Goal: Information Seeking & Learning: Learn about a topic

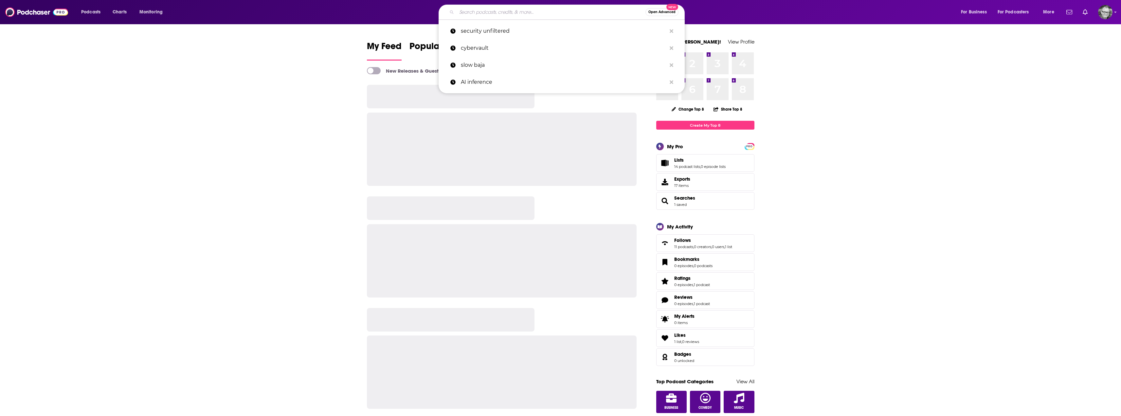
click at [551, 12] on input "Search podcasts, credits, & more..." at bounding box center [551, 12] width 189 height 10
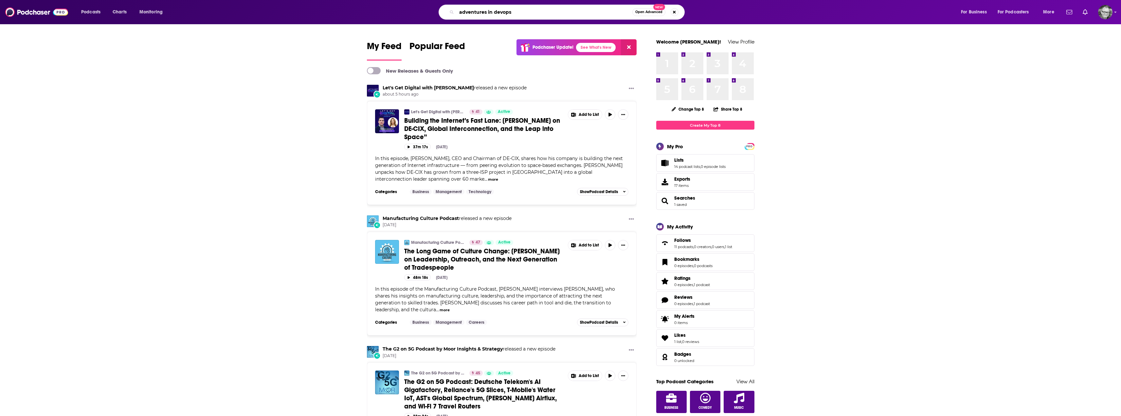
type input "adventures in devops"
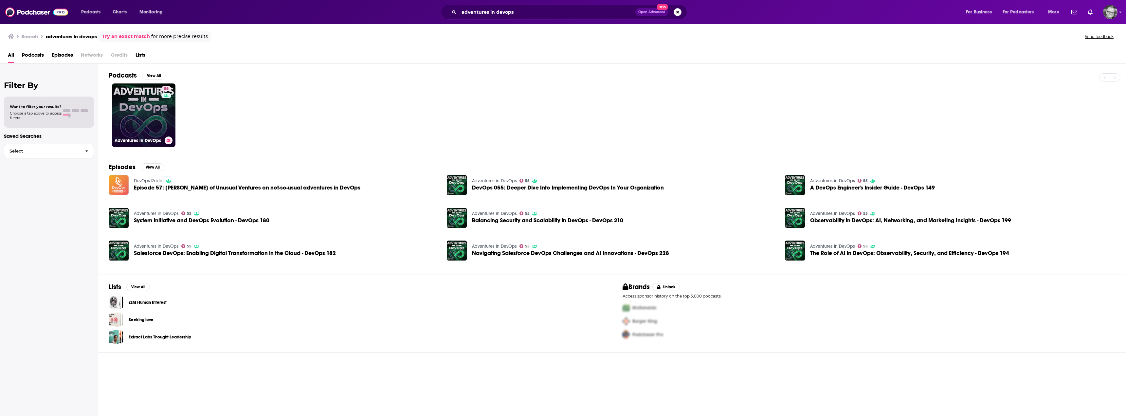
click at [143, 111] on link "55 Adventures in DevOps" at bounding box center [143, 114] width 63 height 63
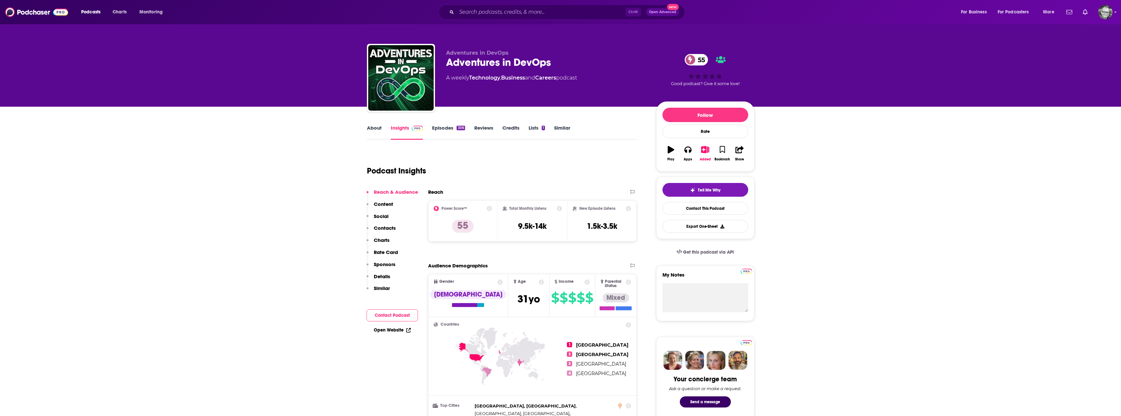
click at [442, 127] on link "Episodes 306" at bounding box center [448, 132] width 33 height 15
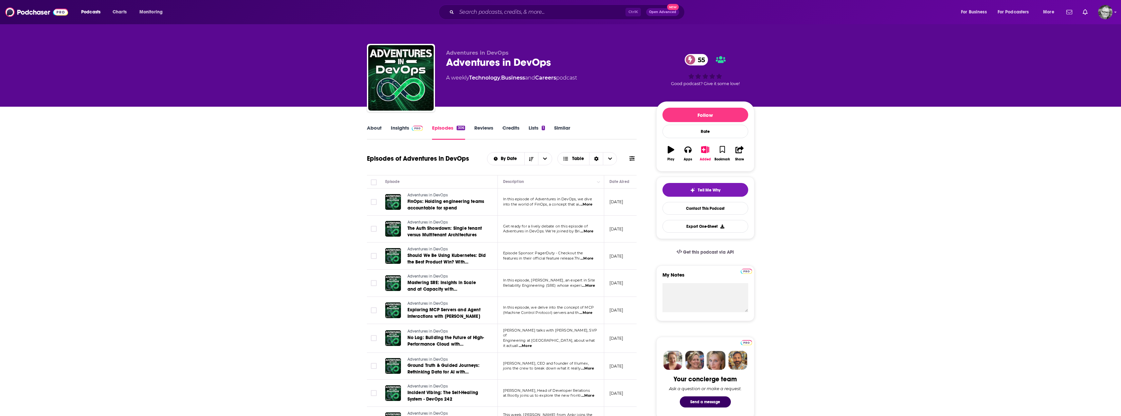
click at [589, 231] on span "...More" at bounding box center [586, 231] width 13 height 5
click at [588, 206] on span "...More" at bounding box center [585, 204] width 13 height 5
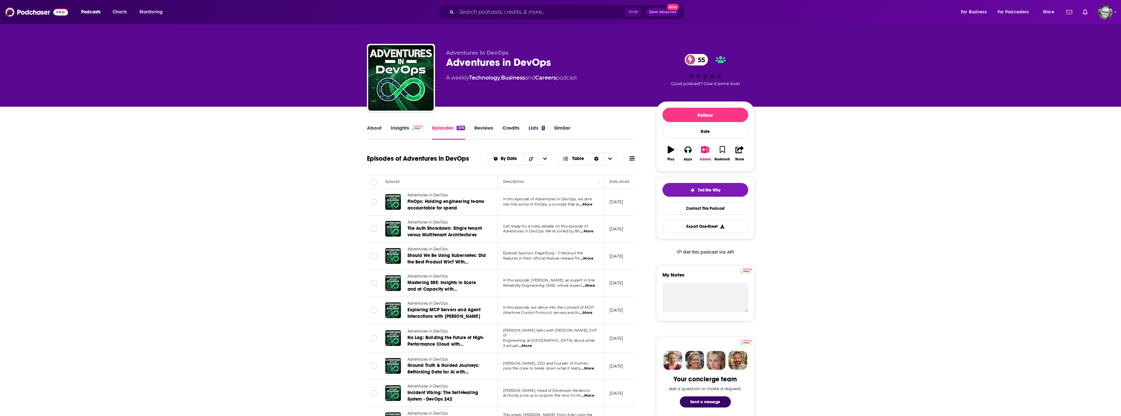
click at [587, 286] on span "...More" at bounding box center [588, 285] width 13 height 5
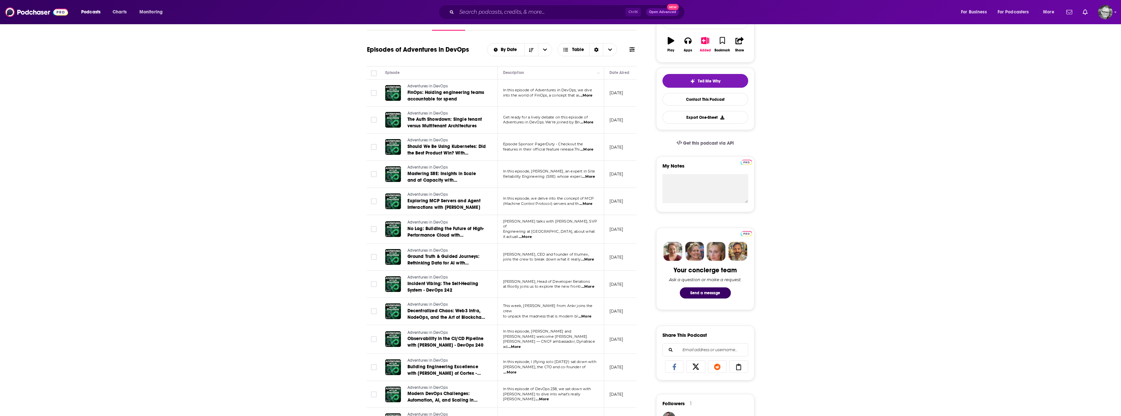
scroll to position [131, 0]
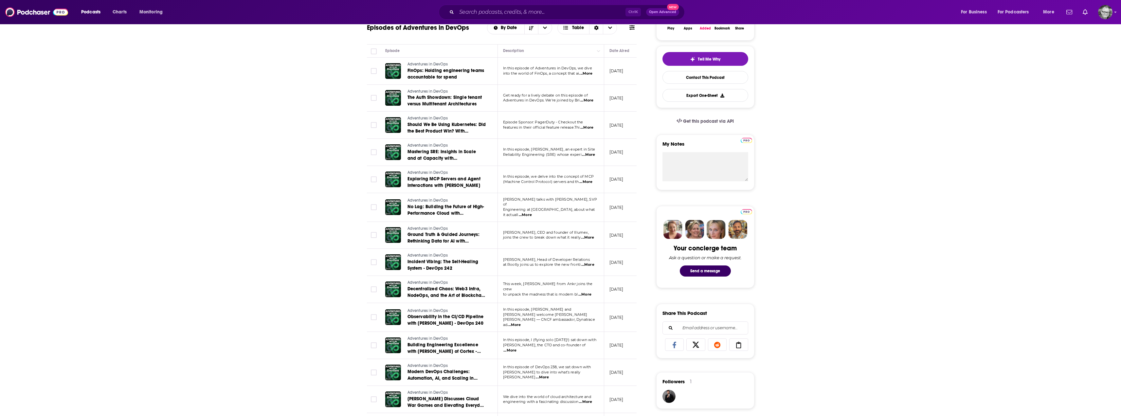
click at [588, 155] on span "...More" at bounding box center [588, 154] width 13 height 5
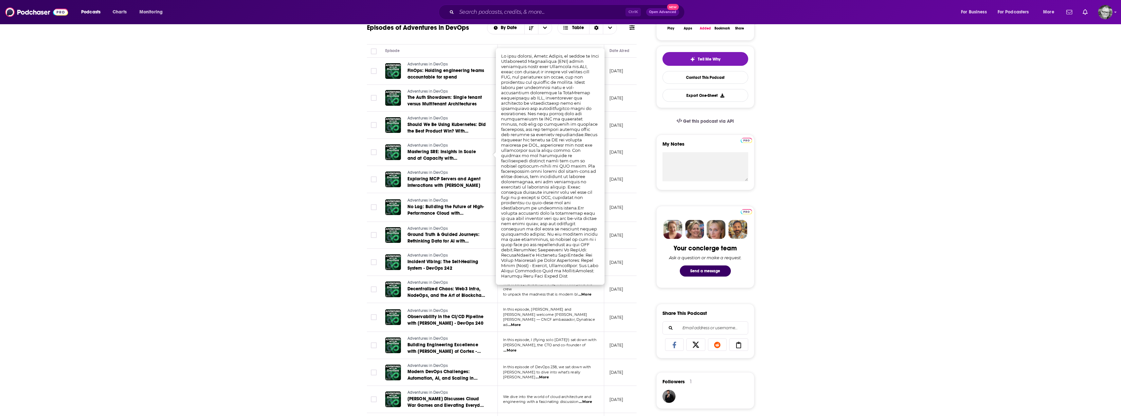
click at [884, 240] on div "About Insights Episodes 306 Reviews Credits Lists 1 Similar Episodes of Adventu…" at bounding box center [560, 414] width 1121 height 876
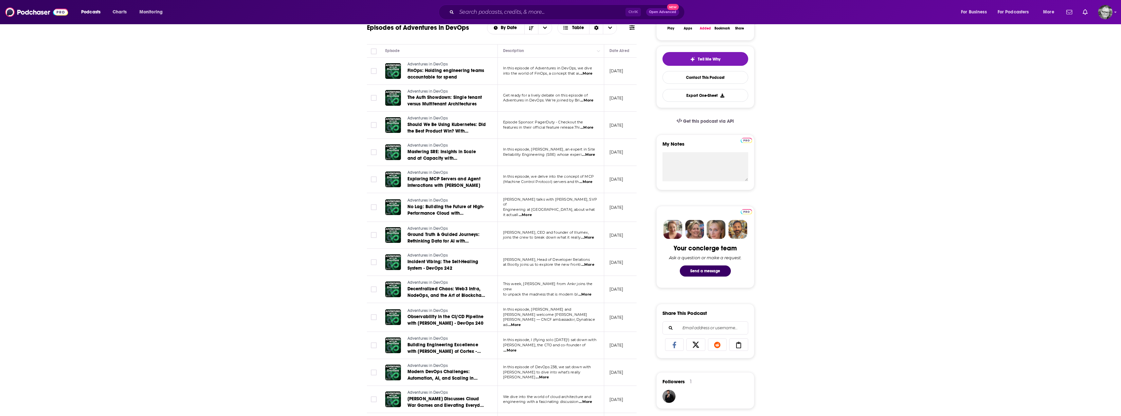
click at [532, 212] on span "...More" at bounding box center [525, 214] width 13 height 5
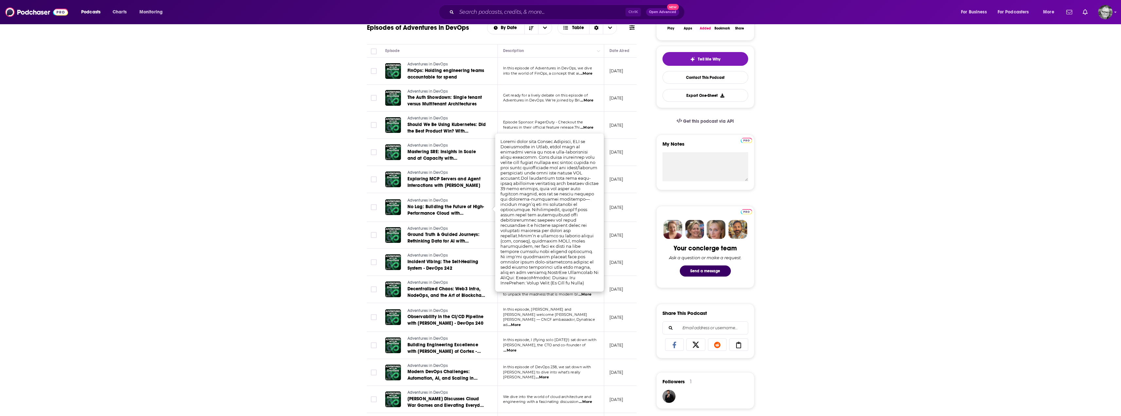
click at [817, 276] on div "About Insights Episodes 306 Reviews Credits Lists 1 Similar Episodes of Adventu…" at bounding box center [560, 414] width 1121 height 876
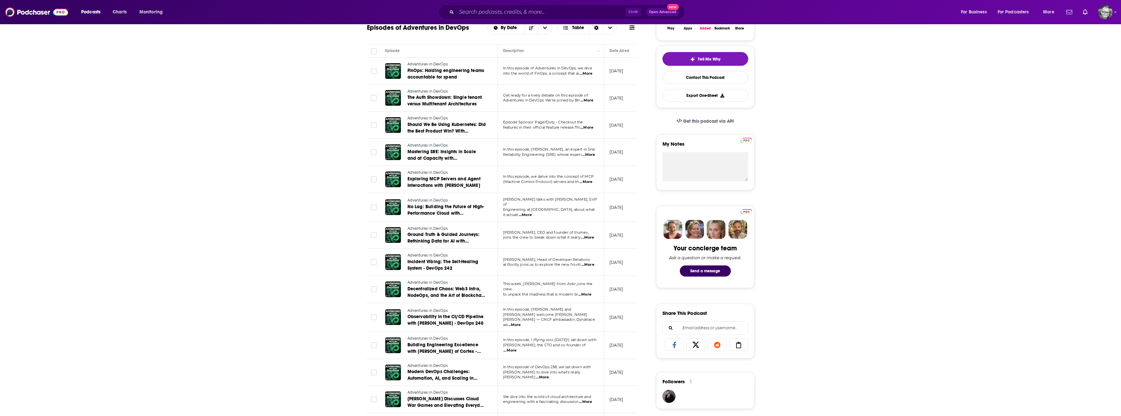
click at [589, 262] on span "...More" at bounding box center [587, 264] width 13 height 5
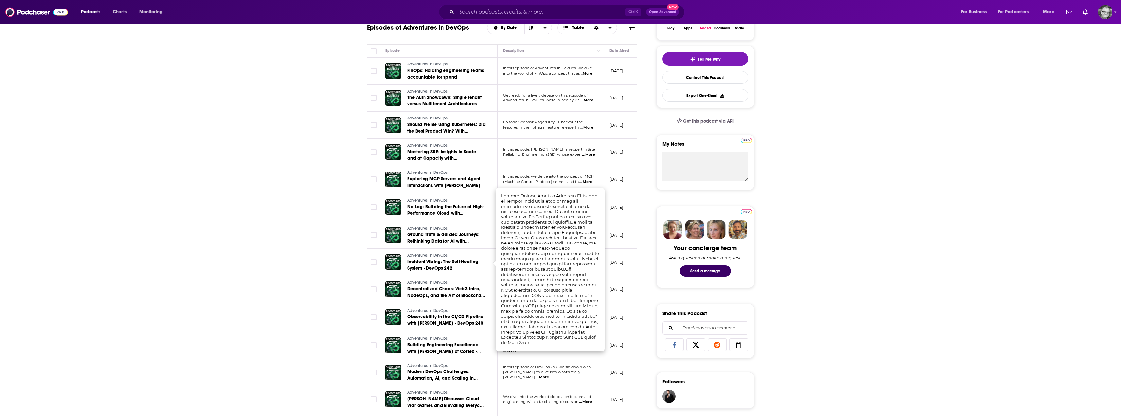
click at [842, 276] on div "About Insights Episodes 306 Reviews Credits Lists 1 Similar Episodes of Adventu…" at bounding box center [560, 414] width 1121 height 876
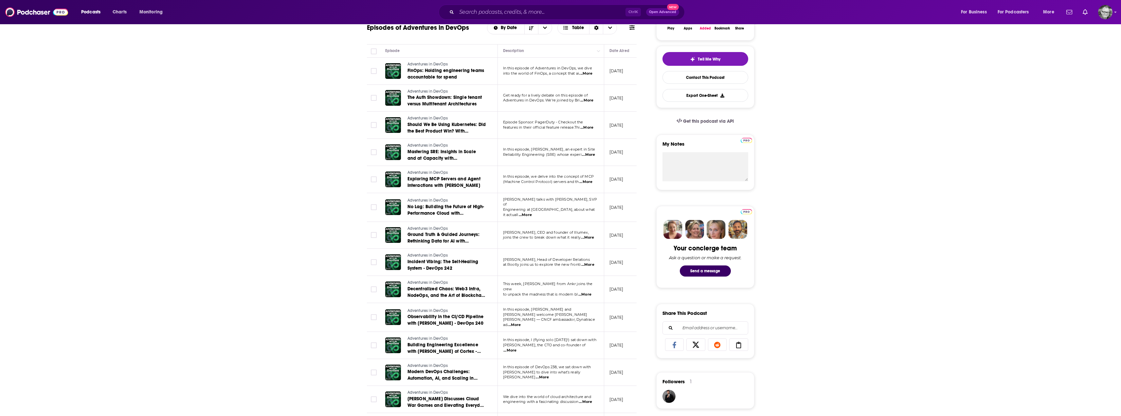
click at [589, 292] on span "...More" at bounding box center [584, 294] width 13 height 5
click at [839, 284] on div "About Insights Episodes 306 Reviews Credits Lists 1 Similar Episodes of Adventu…" at bounding box center [560, 414] width 1121 height 876
click at [521, 322] on span "...More" at bounding box center [514, 324] width 13 height 5
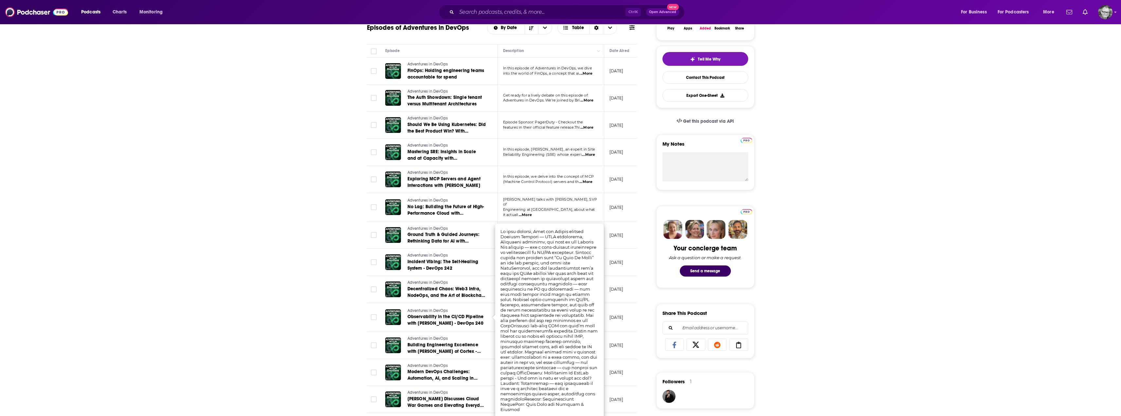
click at [815, 293] on div "About Insights Episodes 306 Reviews Credits Lists 1 Similar Episodes of Adventu…" at bounding box center [560, 414] width 1121 height 876
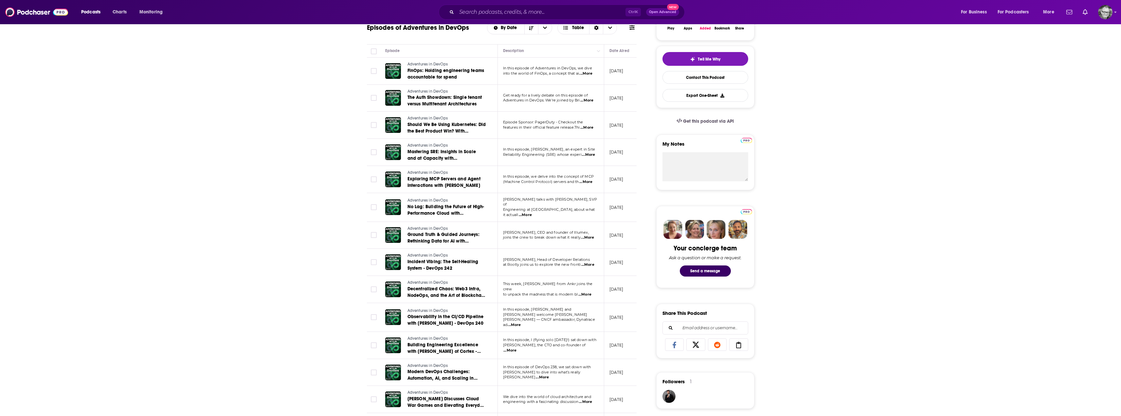
click at [516, 348] on span "...More" at bounding box center [509, 350] width 13 height 5
click at [897, 274] on div "About Insights Episodes 306 Reviews Credits Lists 1 Similar Episodes of Adventu…" at bounding box center [560, 414] width 1121 height 876
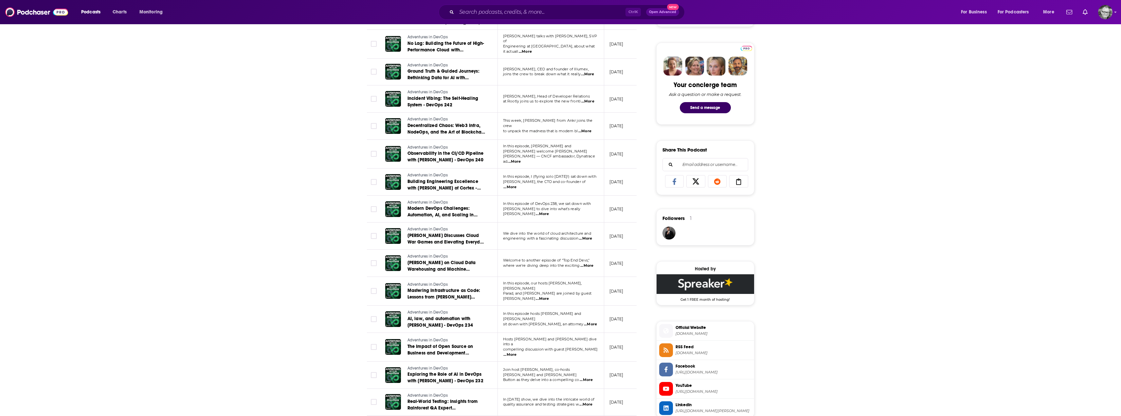
scroll to position [295, 0]
click at [589, 236] on span "...More" at bounding box center [585, 238] width 13 height 5
click at [861, 252] on div "About Insights Episodes 306 Reviews Credits Lists 1 Similar Episodes of Adventu…" at bounding box center [560, 250] width 1121 height 876
click at [586, 321] on span "...More" at bounding box center [590, 323] width 13 height 5
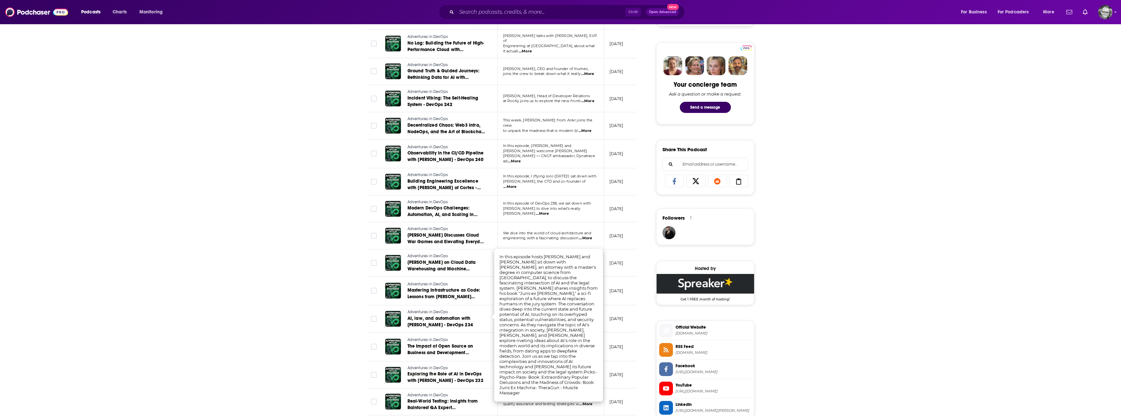
click at [838, 288] on div "About Insights Episodes 306 Reviews Credits Lists 1 Similar Episodes of Adventu…" at bounding box center [560, 250] width 1121 height 876
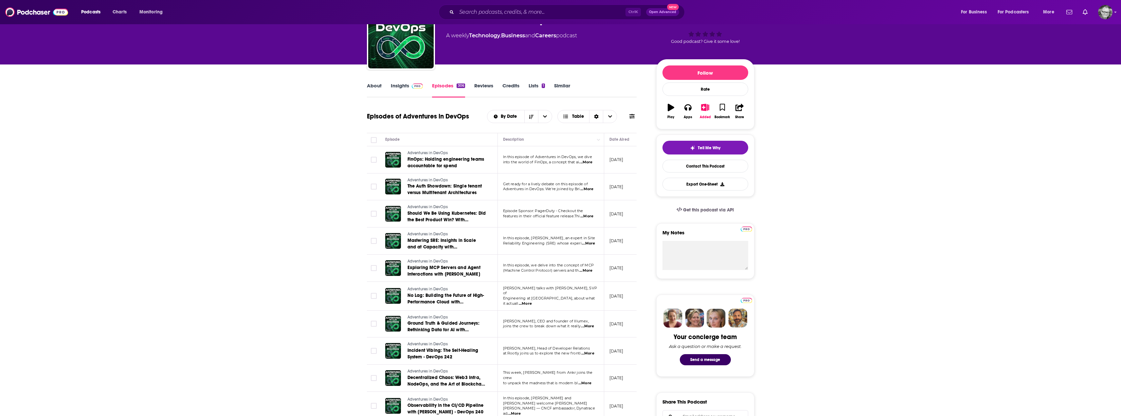
scroll to position [0, 0]
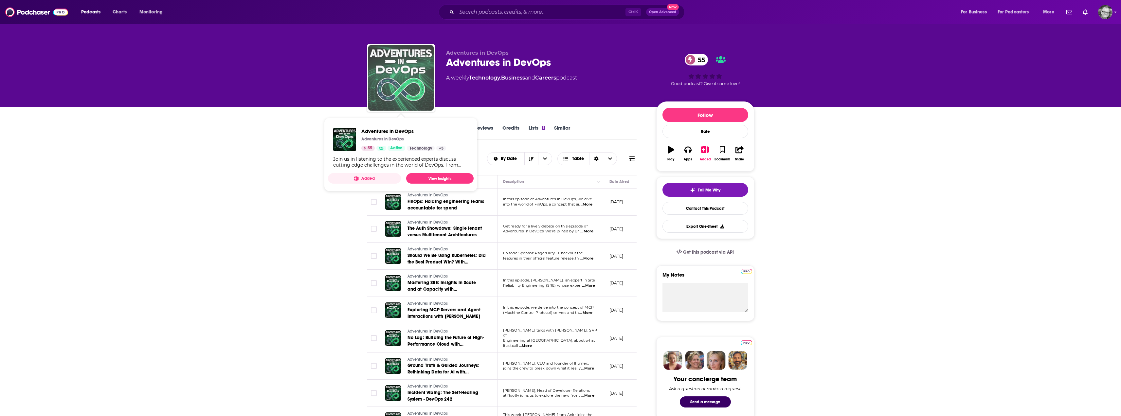
click at [393, 87] on img "Adventures in DevOps" at bounding box center [400, 77] width 65 height 65
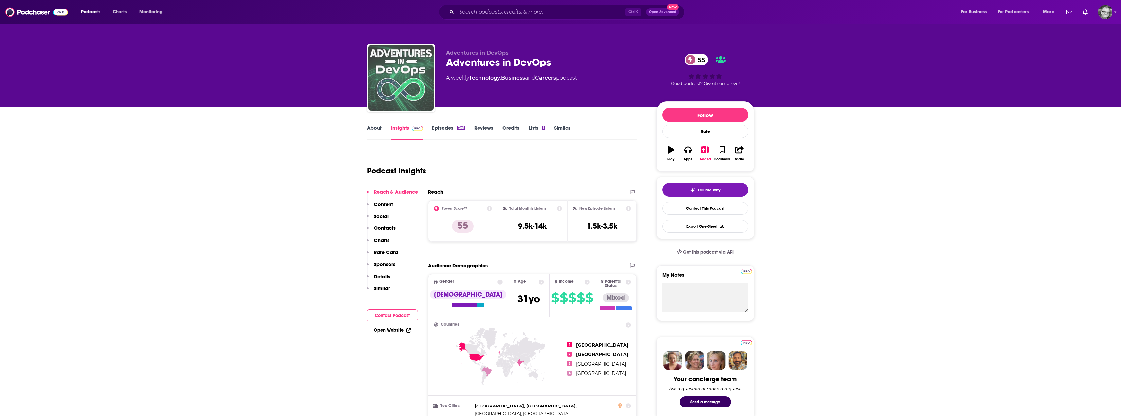
click at [393, 87] on img "Adventures in DevOps" at bounding box center [400, 77] width 65 height 65
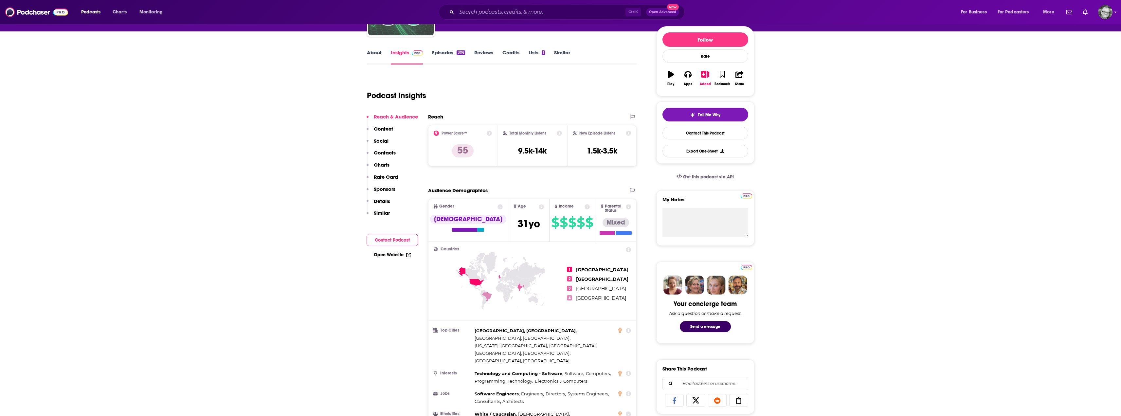
scroll to position [98, 0]
